Goal: Task Accomplishment & Management: Manage account settings

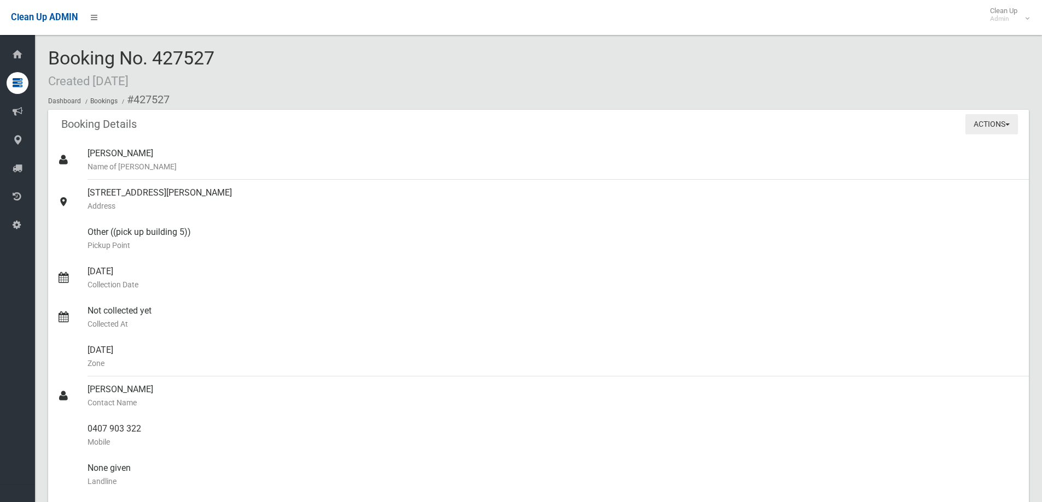
click at [977, 127] on button "Actions" at bounding box center [991, 124] width 52 height 20
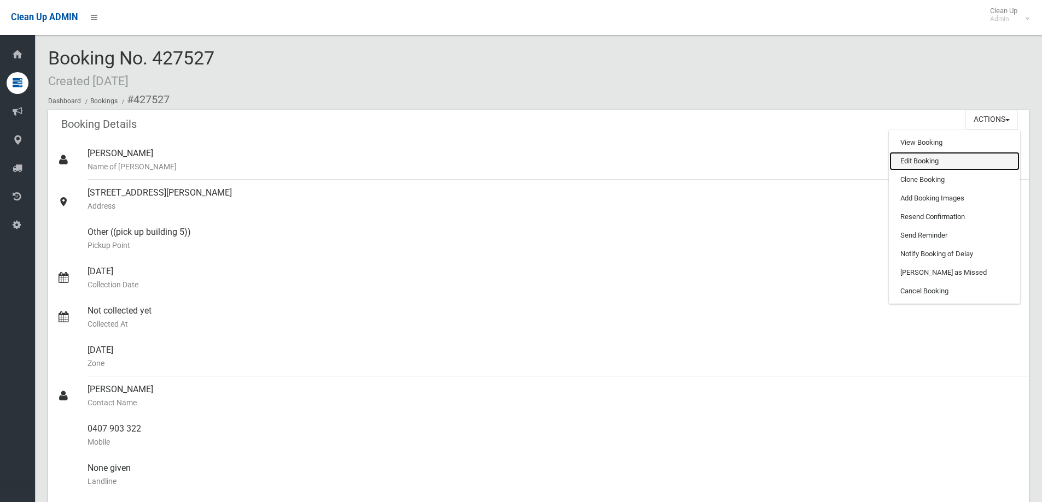
click at [953, 167] on link "Edit Booking" at bounding box center [954, 161] width 130 height 19
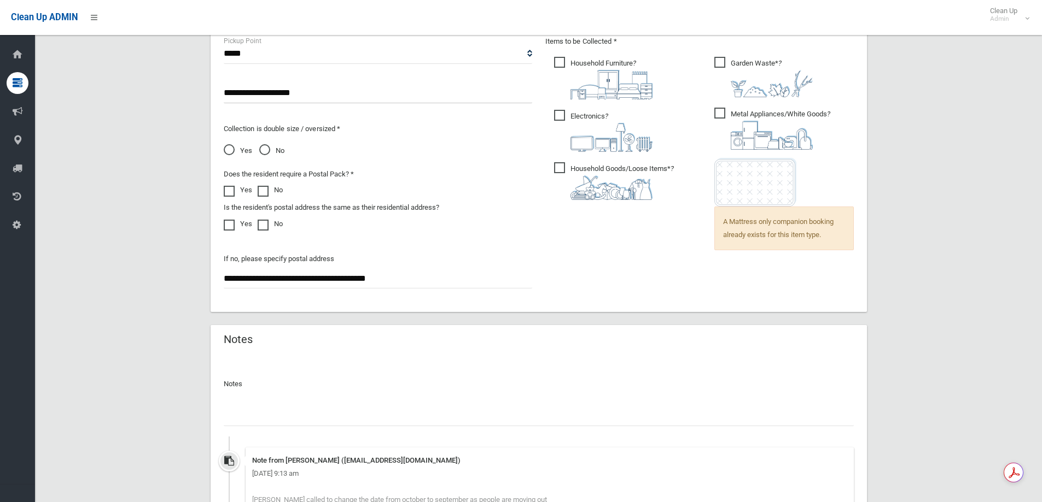
scroll to position [601, 0]
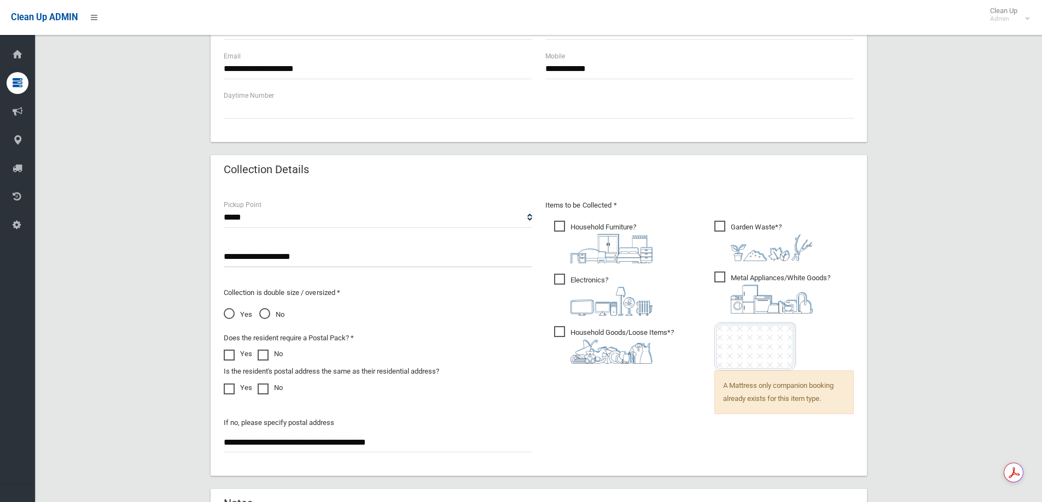
click at [343, 260] on input "**********" at bounding box center [378, 257] width 308 height 20
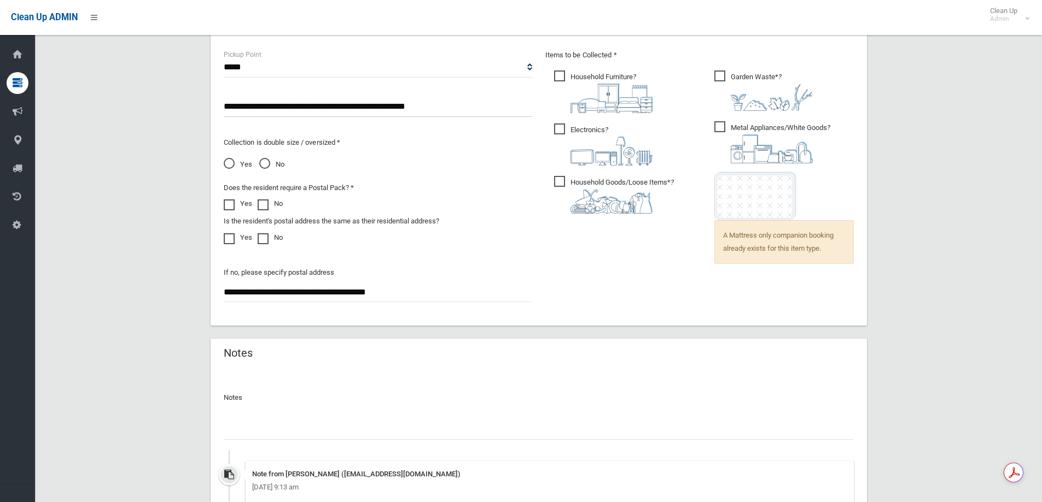
scroll to position [881, 0]
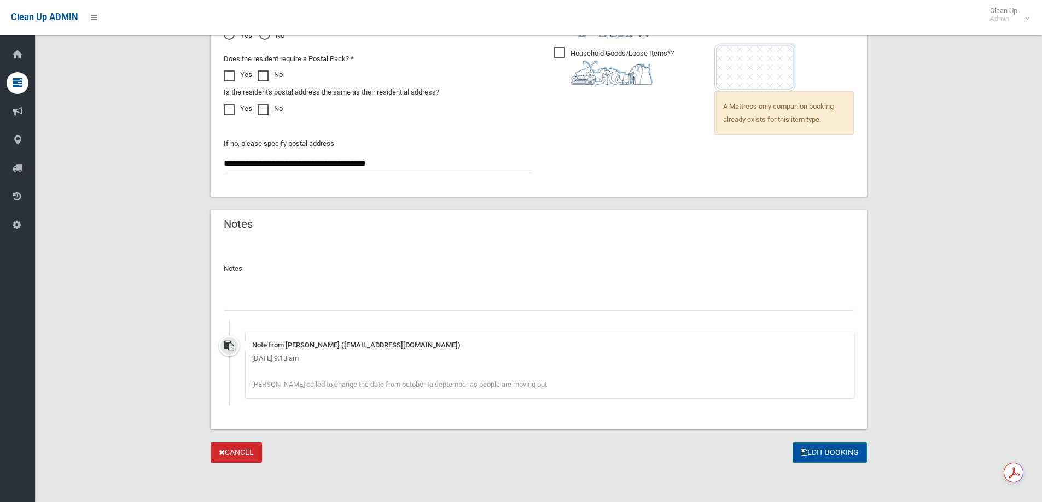
type input "**********"
click at [836, 463] on button "Edit Booking" at bounding box center [829, 453] width 74 height 20
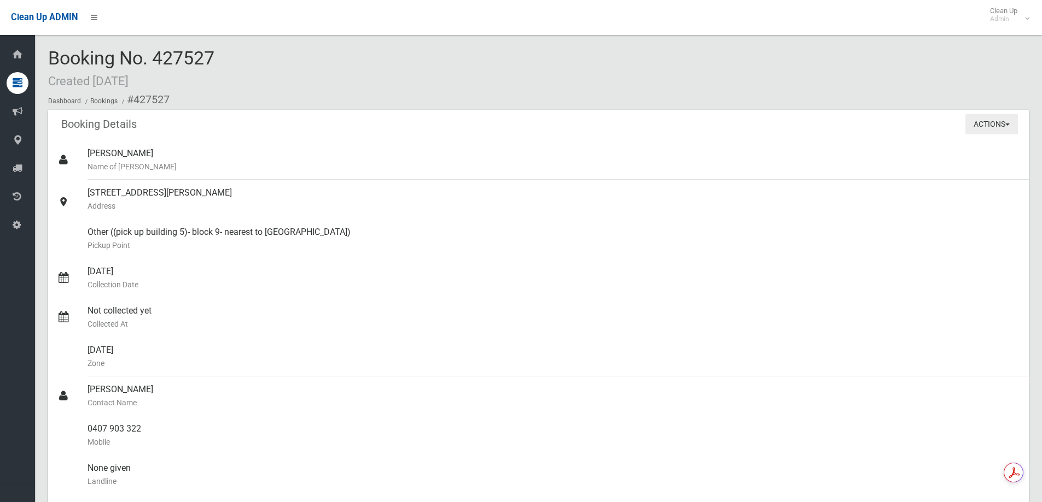
click at [976, 124] on button "Actions" at bounding box center [991, 124] width 52 height 20
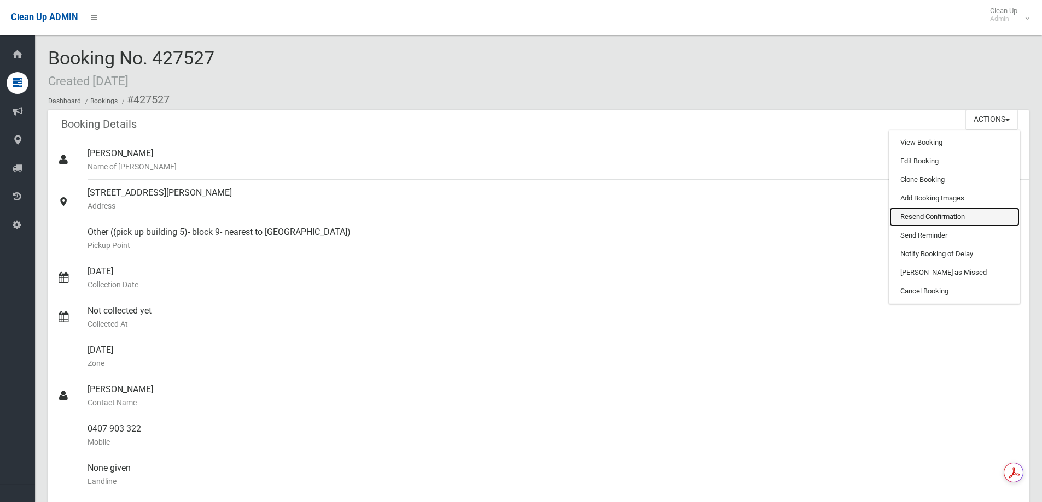
click at [967, 222] on link "Resend Confirmation" at bounding box center [954, 217] width 130 height 19
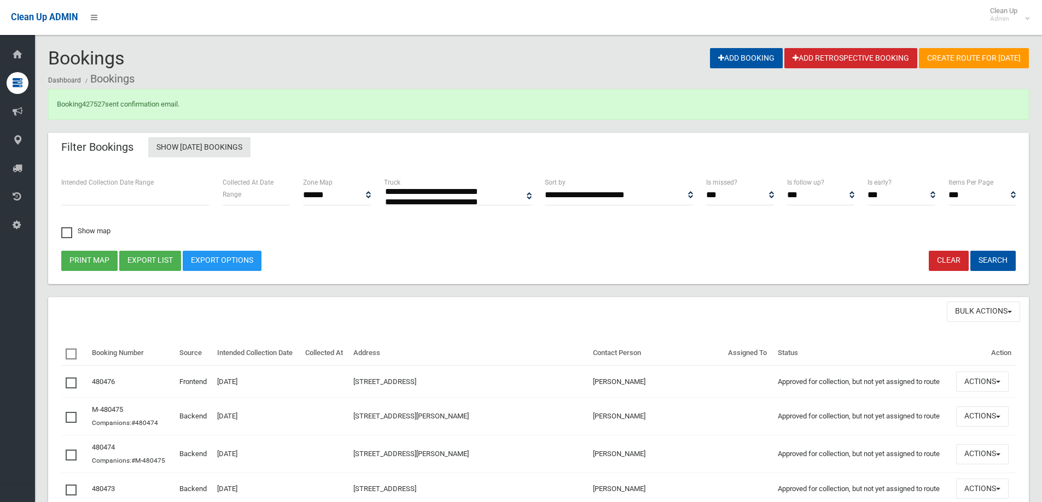
select select
click at [98, 103] on link "427527" at bounding box center [93, 104] width 23 height 8
